Goal: Information Seeking & Learning: Find specific fact

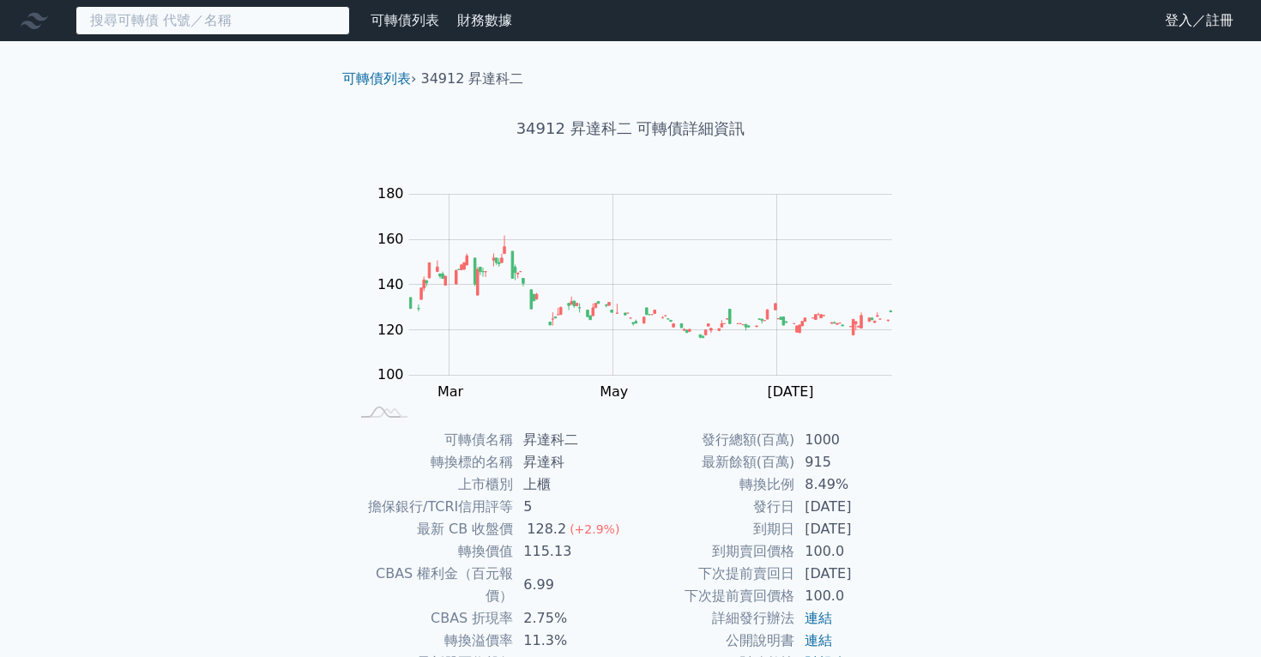
click at [177, 15] on input at bounding box center [213, 20] width 275 height 29
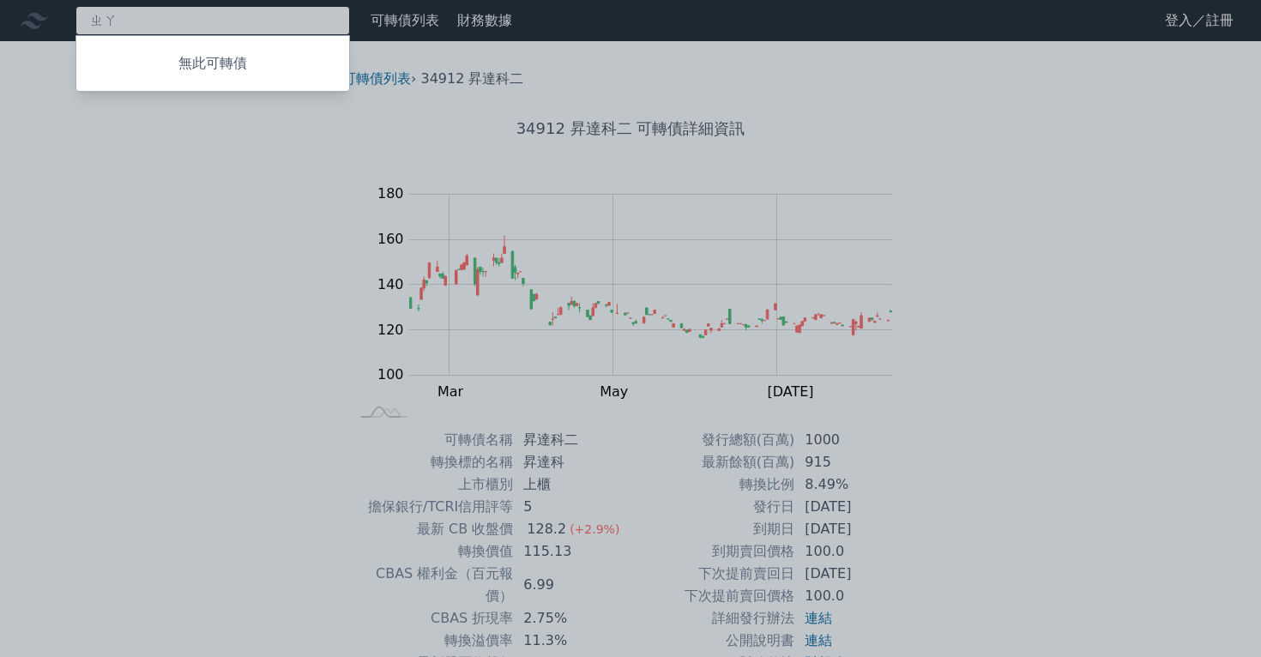
type input "ㄓ"
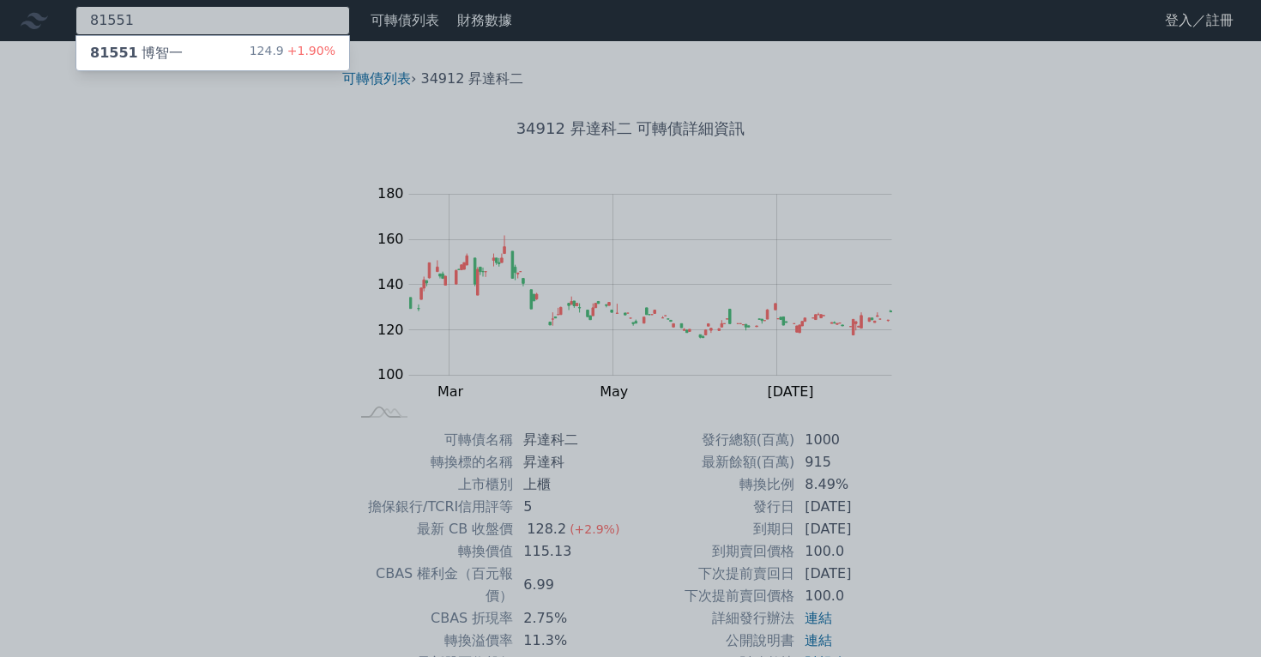
type input "81551"
click at [171, 53] on div "81551 [PERSON_NAME]" at bounding box center [136, 53] width 93 height 21
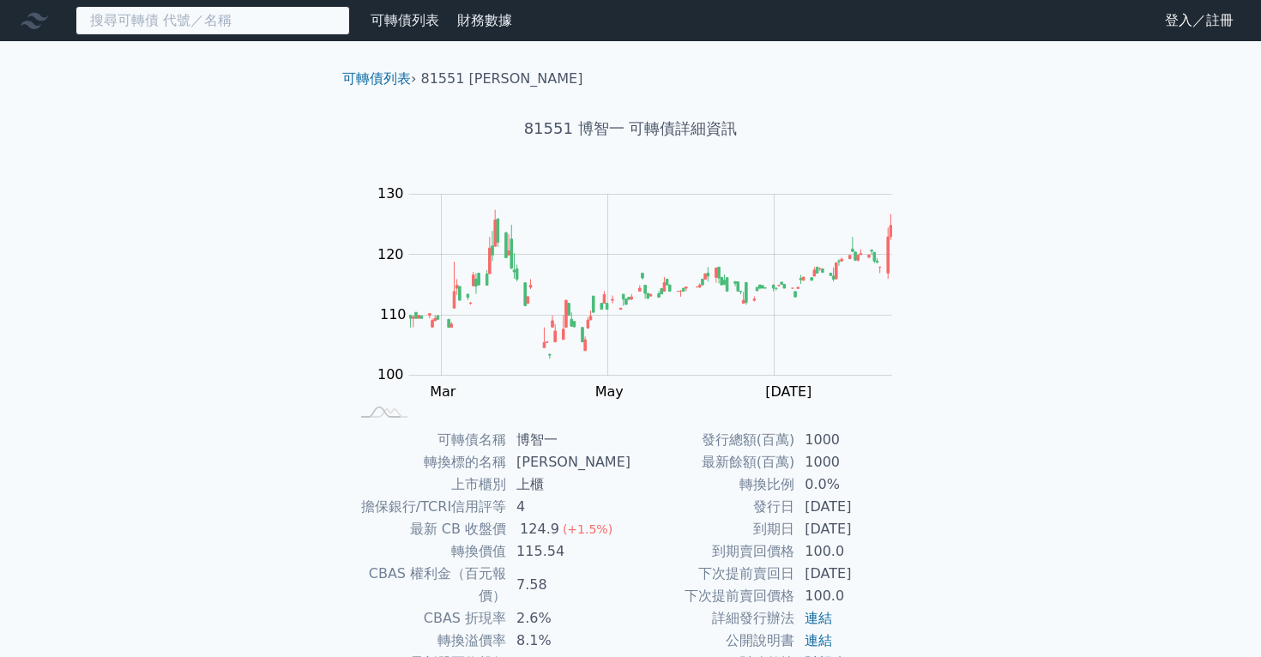
click at [241, 29] on input at bounding box center [213, 20] width 275 height 29
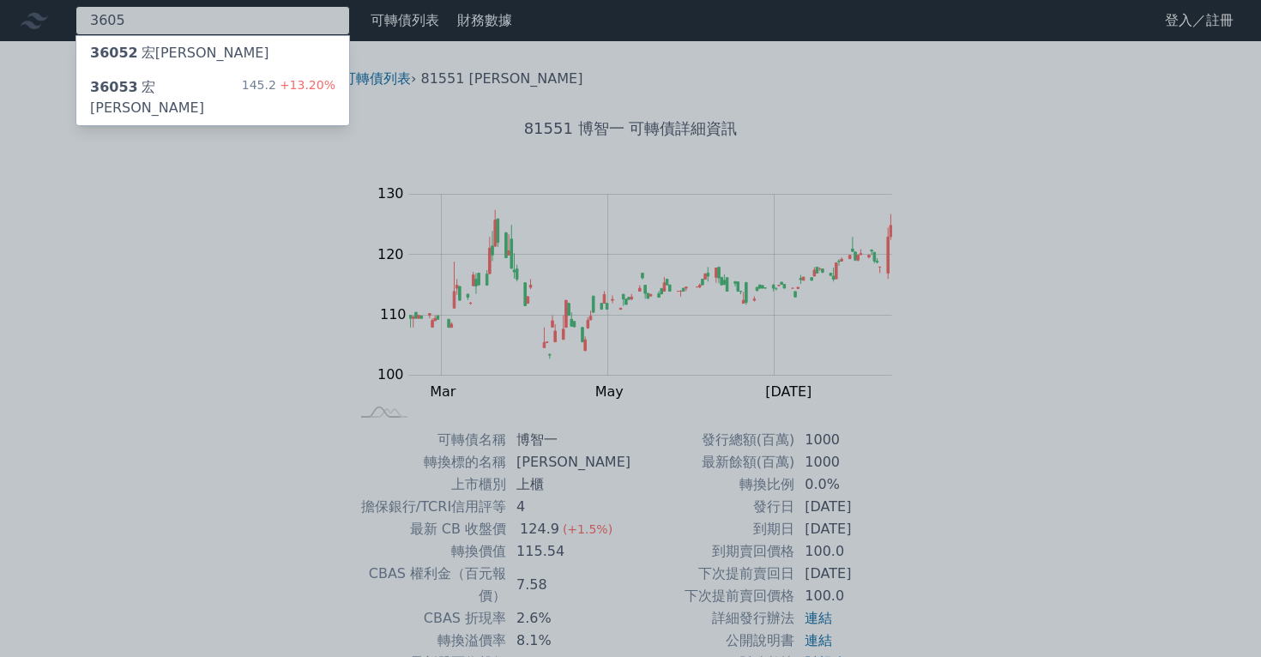
type input "3605"
click at [176, 85] on div "36053 [PERSON_NAME]" at bounding box center [166, 97] width 152 height 41
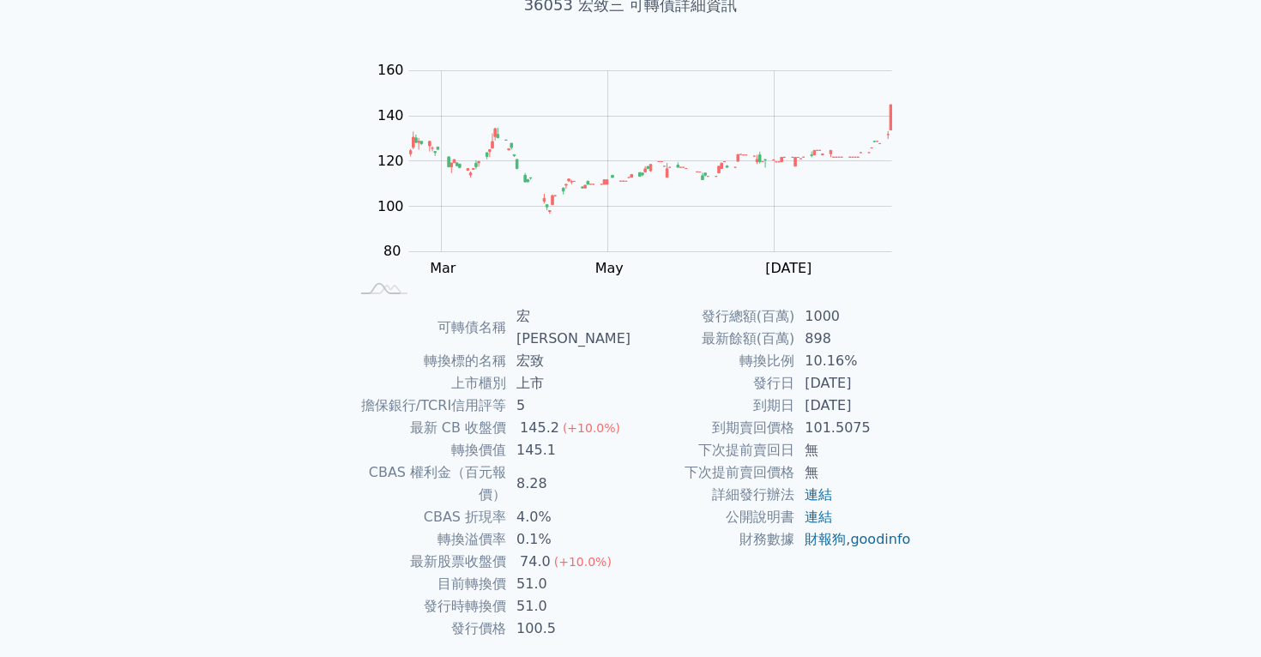
scroll to position [123, 0]
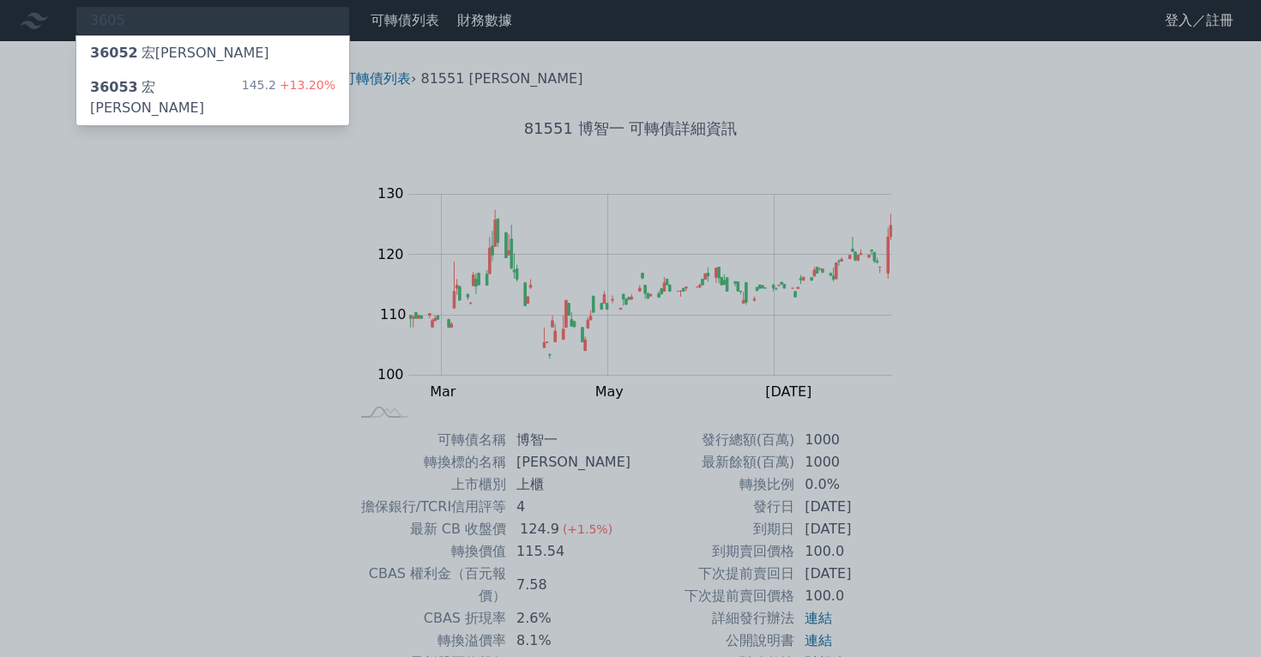
click at [190, 262] on div at bounding box center [630, 328] width 1261 height 657
click at [172, 29] on div "3605 36052 宏致二 36053 宏致三 145.2 +13.20%" at bounding box center [213, 20] width 275 height 29
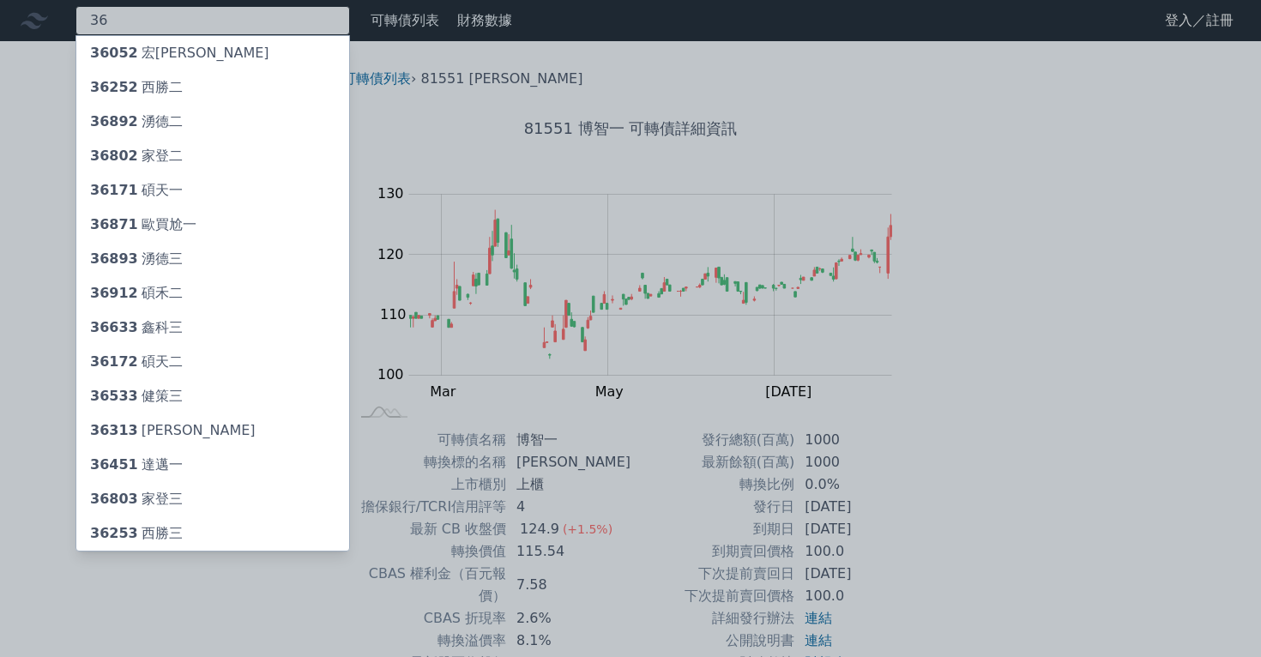
type input "3"
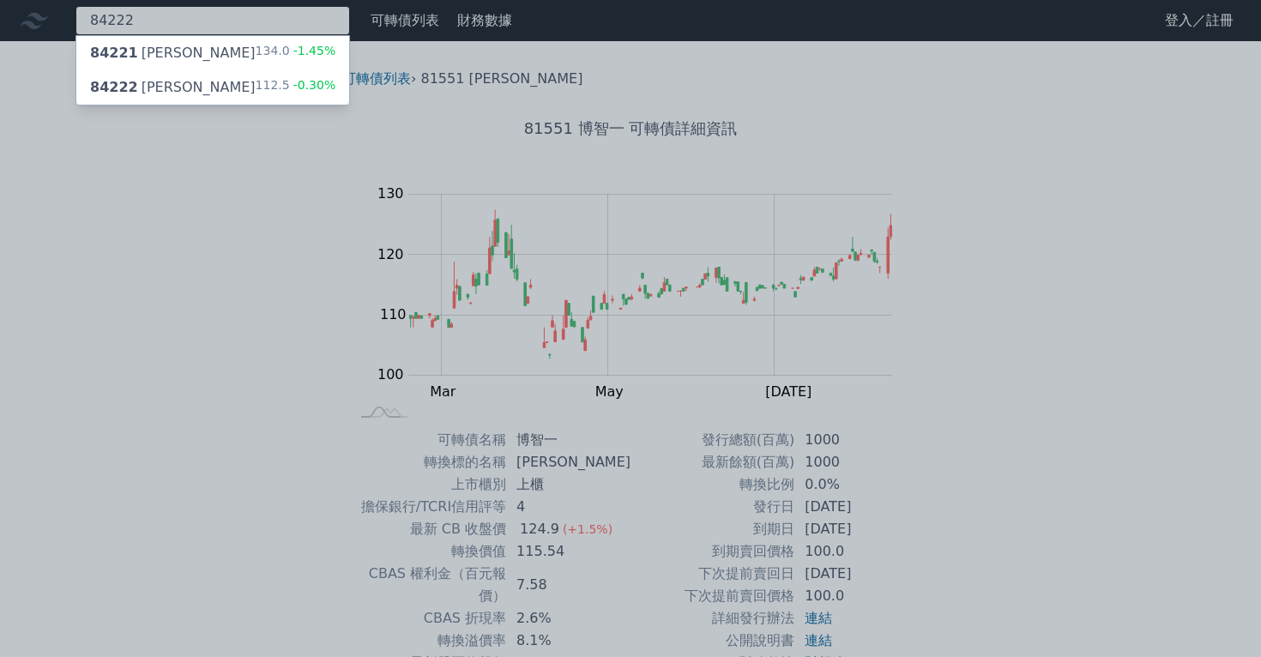
type input "84222"
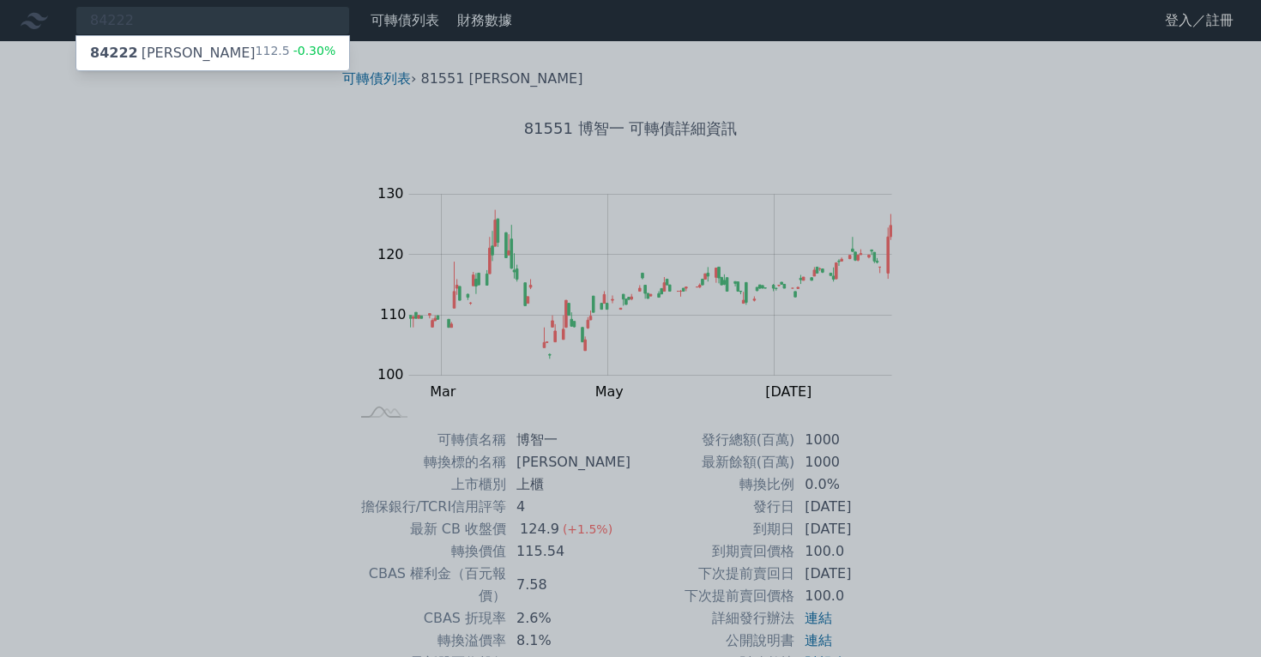
click at [172, 64] on div "84222 [PERSON_NAME] 112.5 -0.30%" at bounding box center [212, 53] width 273 height 34
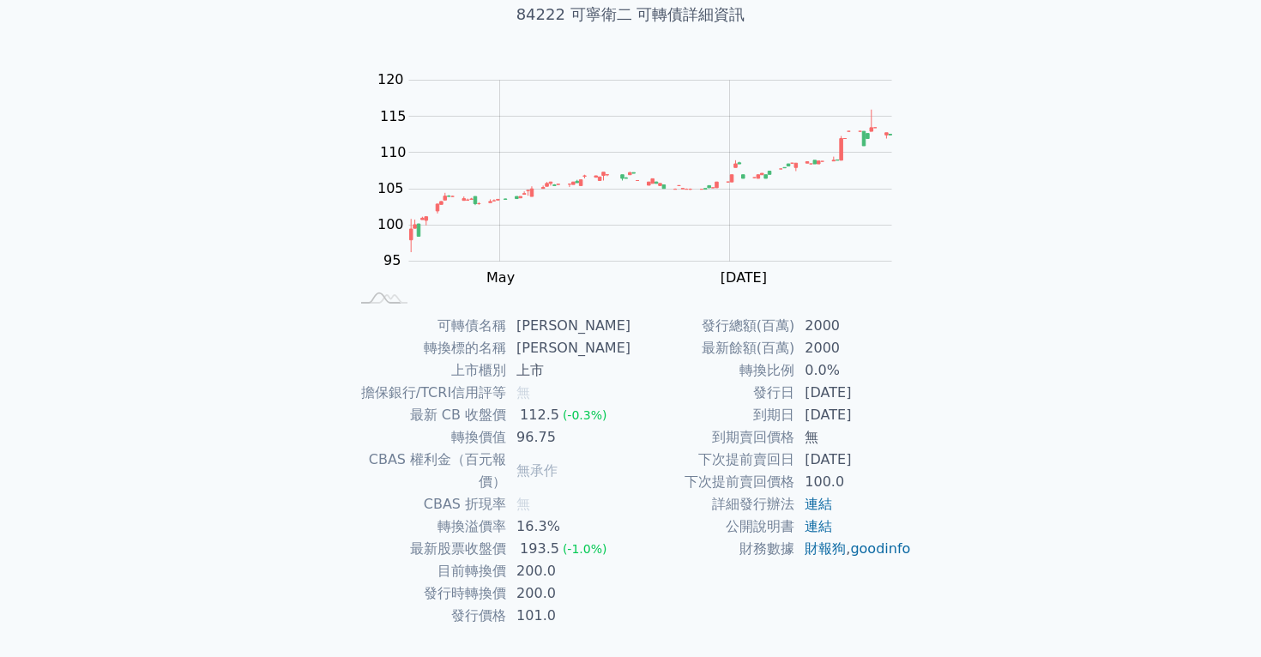
scroll to position [137, 0]
